Goal: Communication & Community: Share content

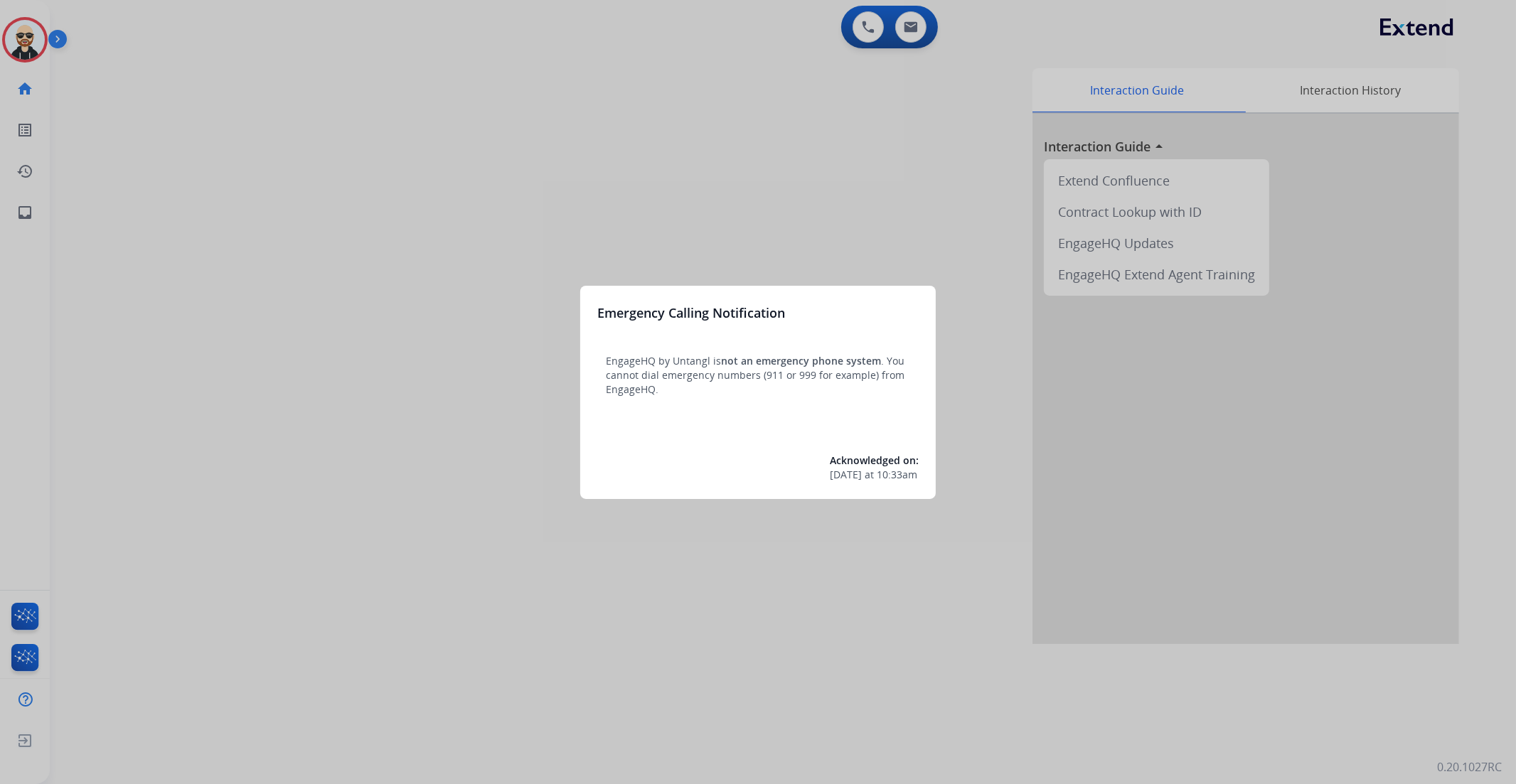
click at [879, 207] on div at bounding box center [758, 392] width 1516 height 784
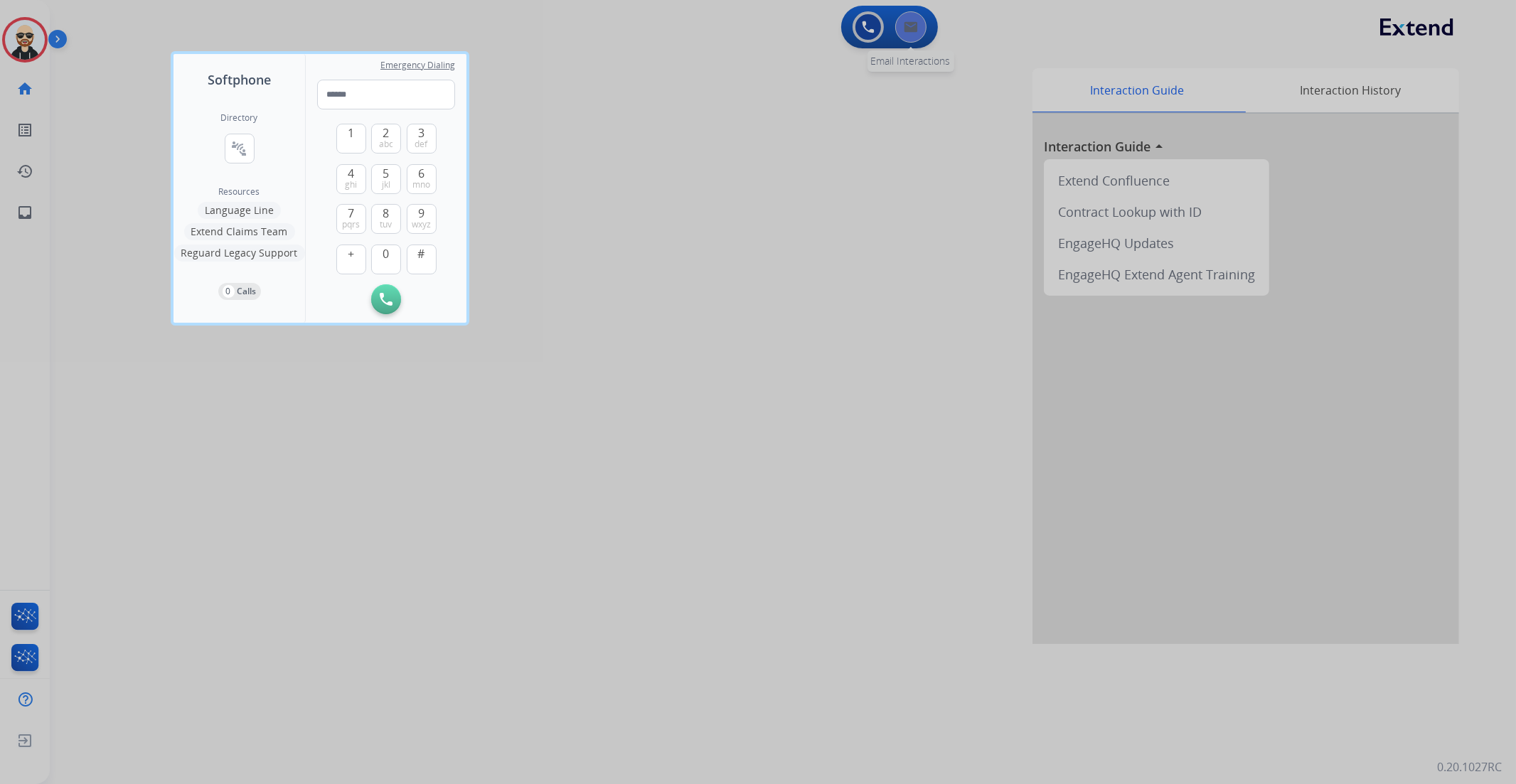
click at [906, 33] on div at bounding box center [758, 392] width 1516 height 784
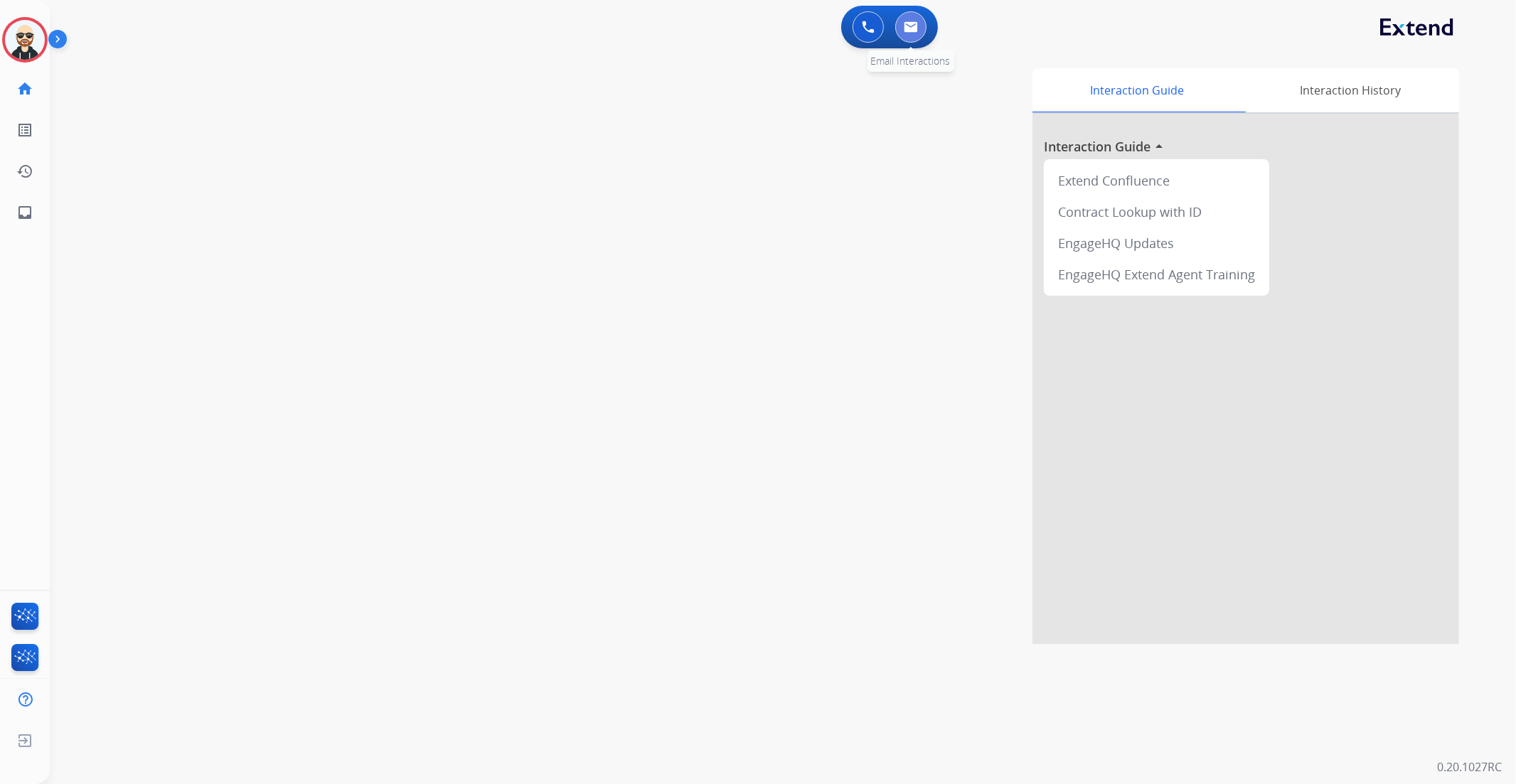
click at [906, 34] on button at bounding box center [911, 26] width 31 height 31
select select "**********"
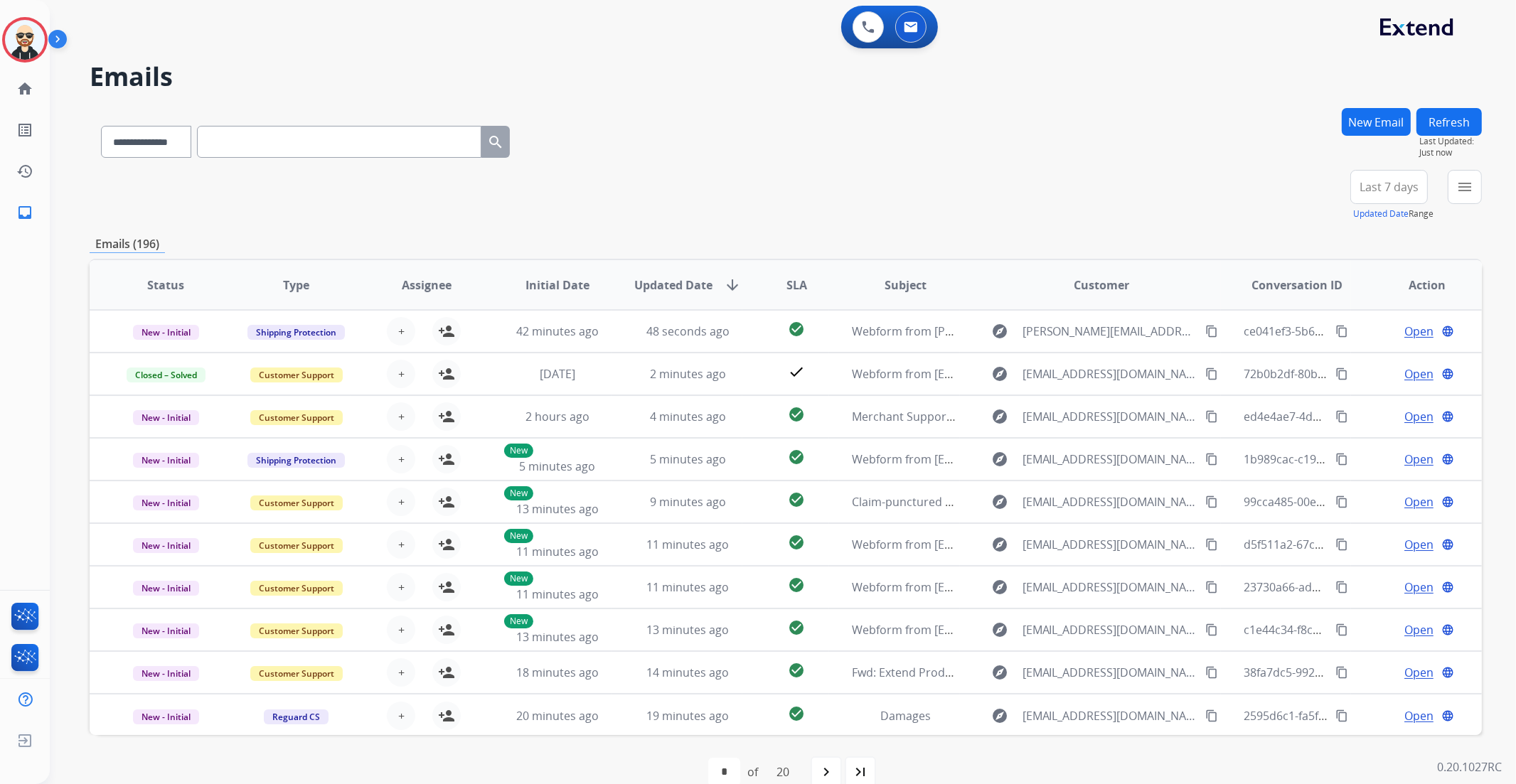
click at [1381, 120] on button "New Email" at bounding box center [1375, 122] width 69 height 27
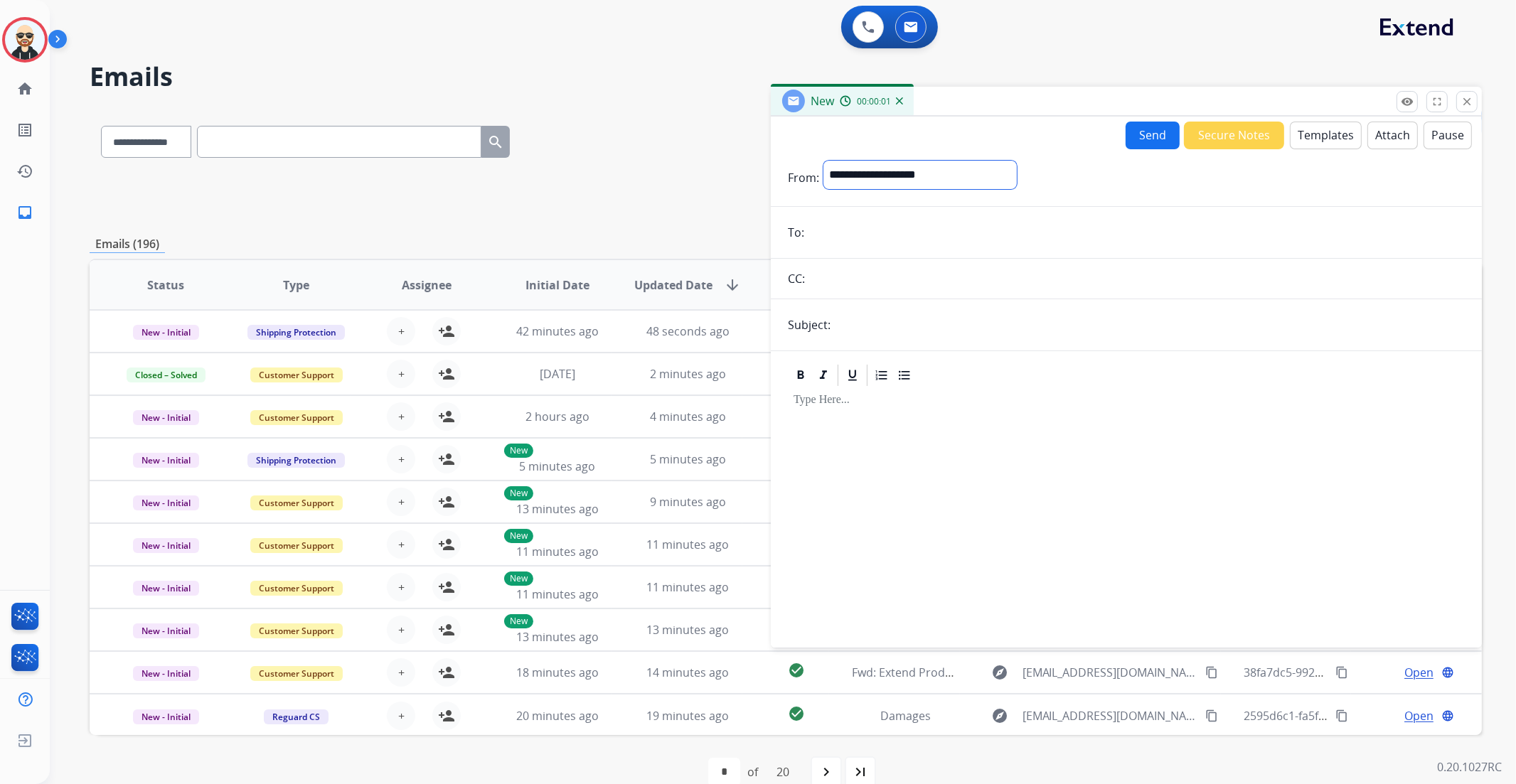
click at [1017, 169] on select "**********" at bounding box center [920, 175] width 194 height 28
click at [1315, 136] on button "Templates" at bounding box center [1325, 135] width 72 height 27
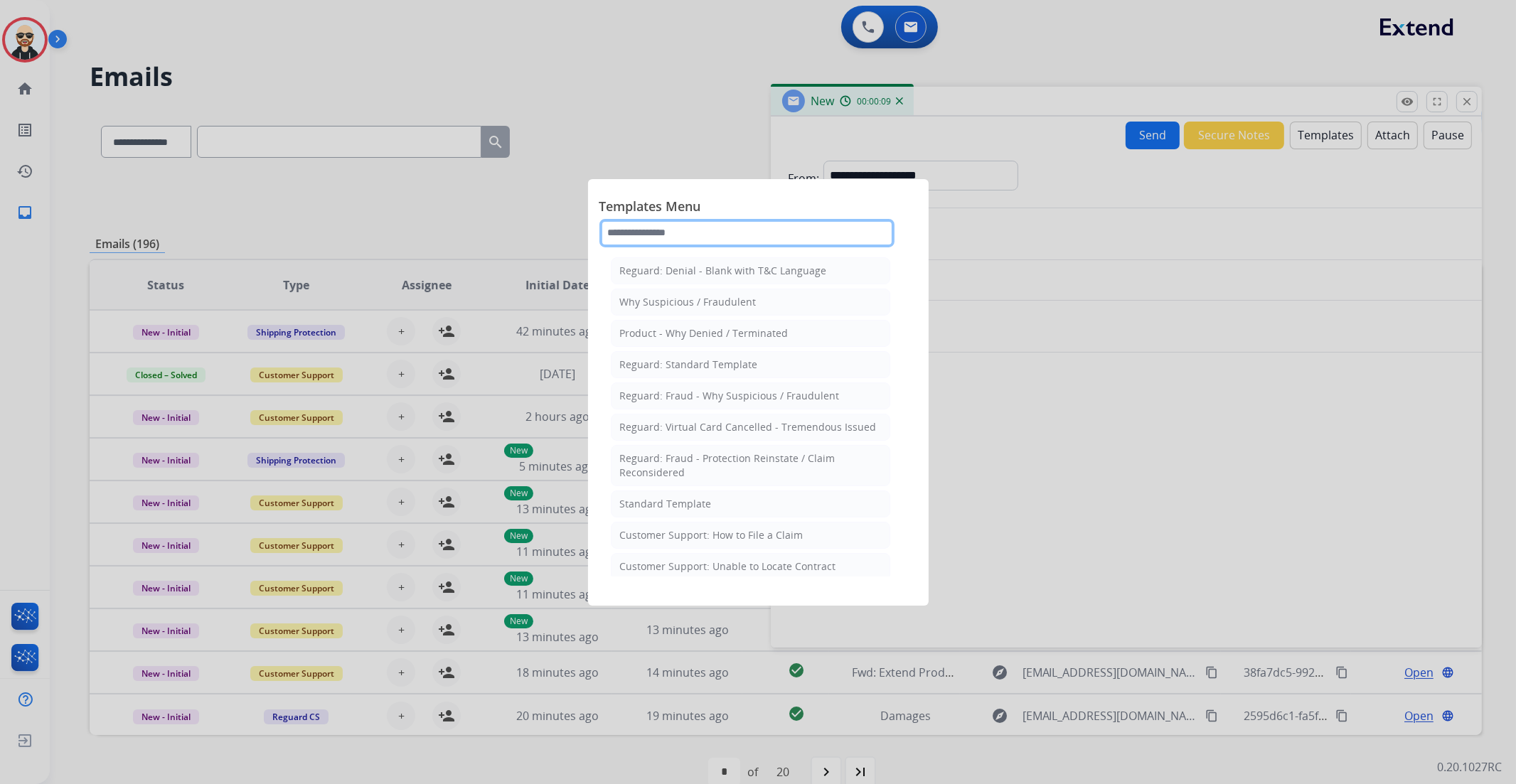
click at [729, 239] on input "text" at bounding box center [747, 233] width 295 height 28
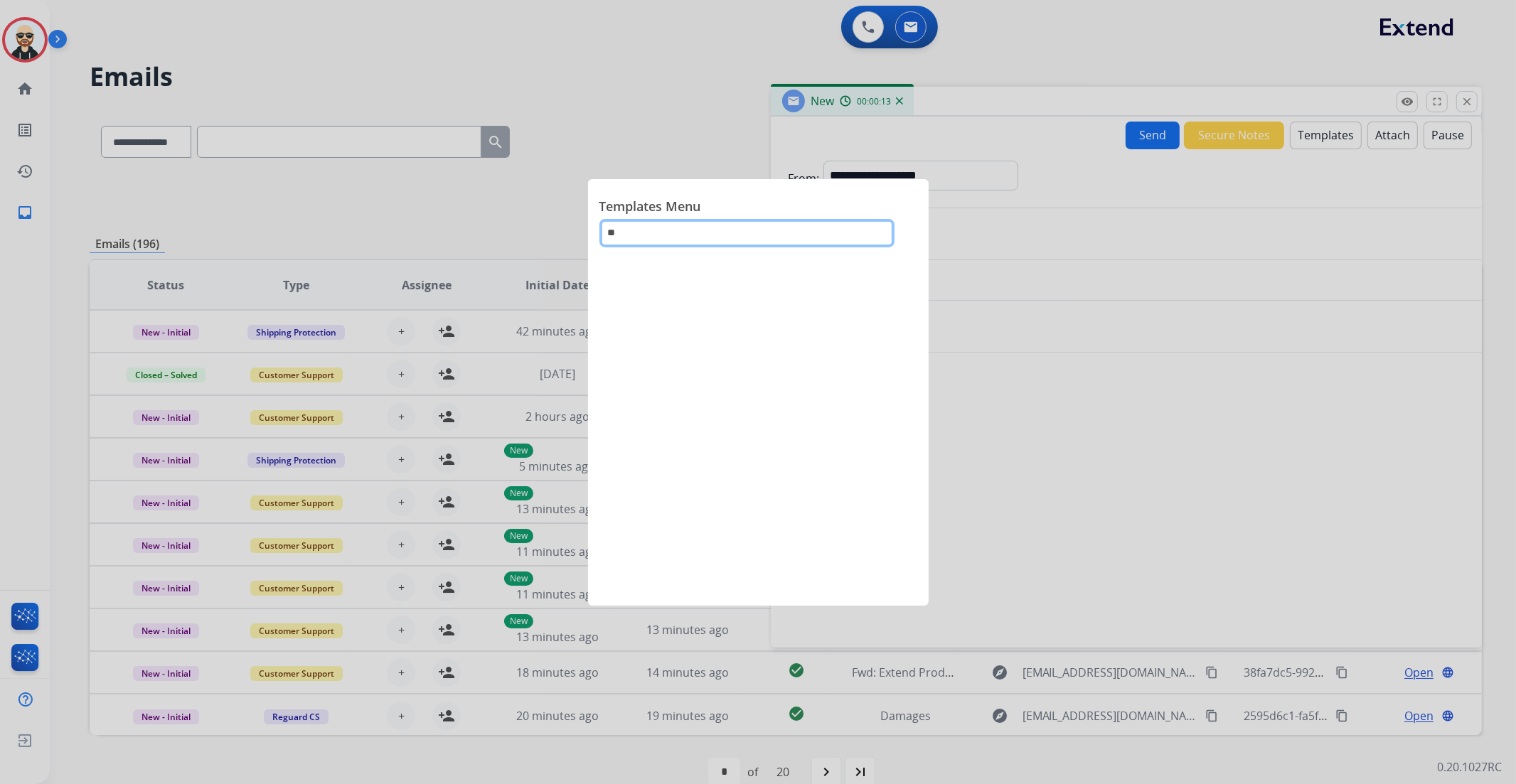
type input "*"
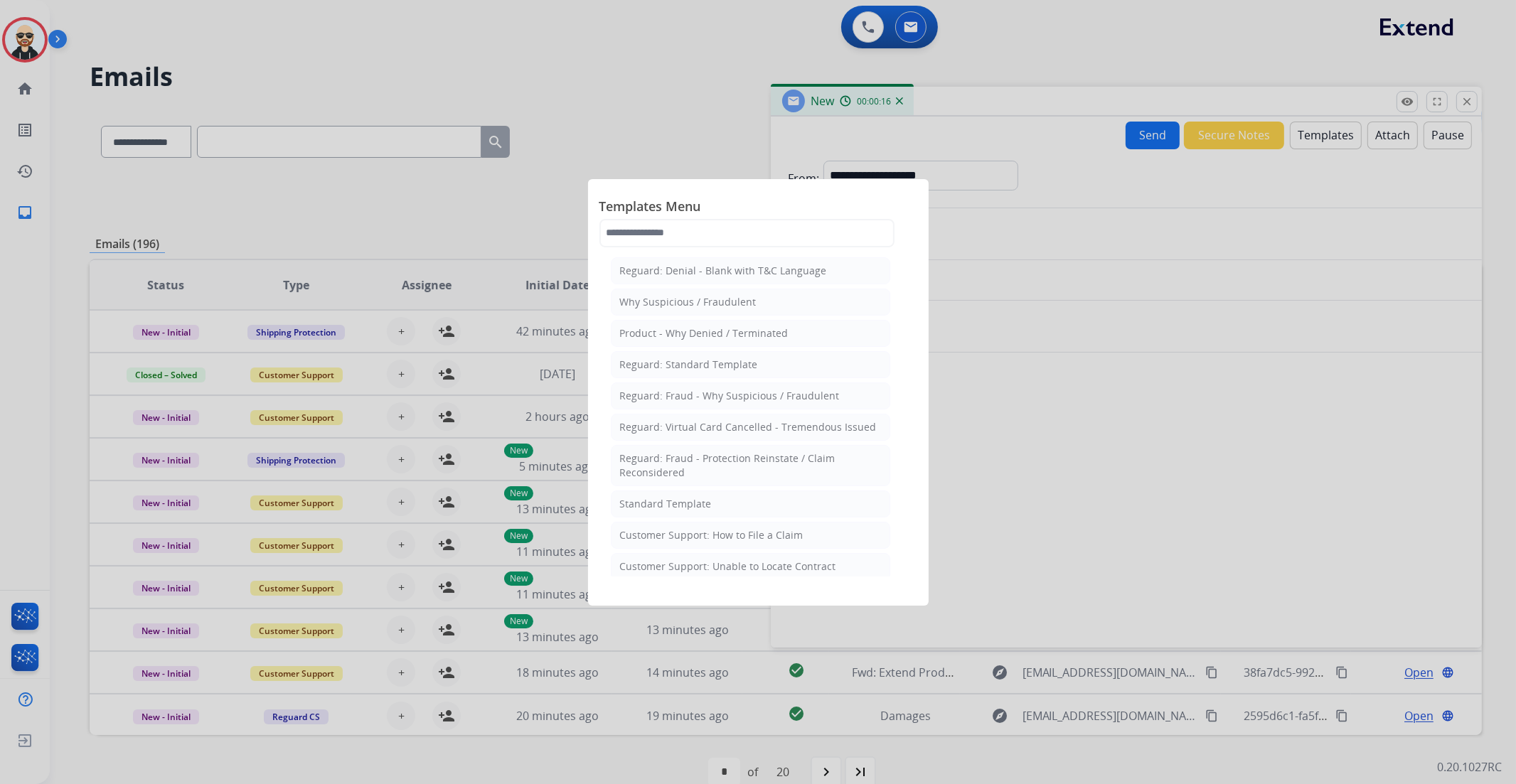
click at [1049, 407] on div at bounding box center [758, 392] width 1516 height 784
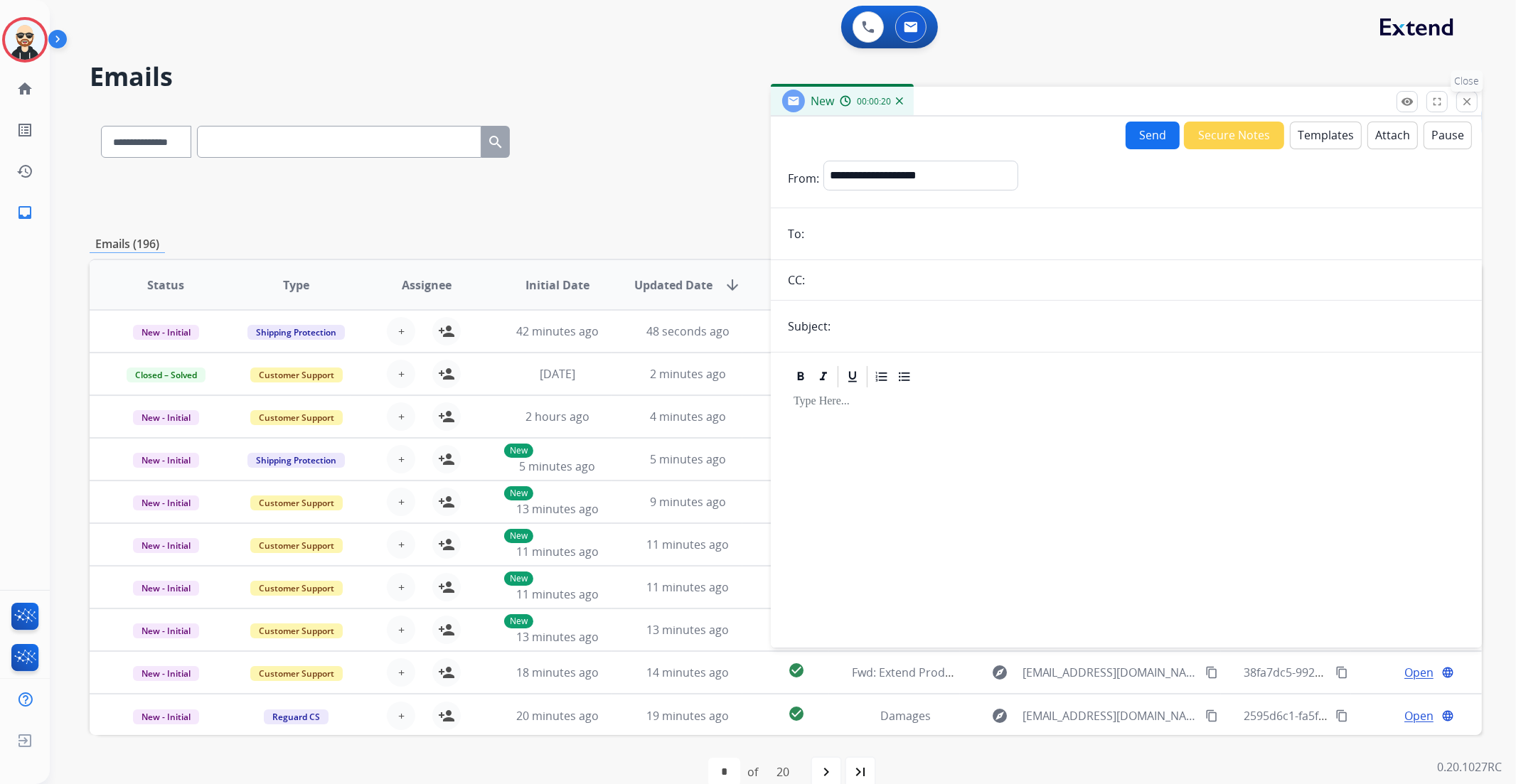
click at [1460, 103] on mat-icon "close" at bounding box center [1467, 101] width 13 height 13
